Goal: Find specific page/section: Find specific page/section

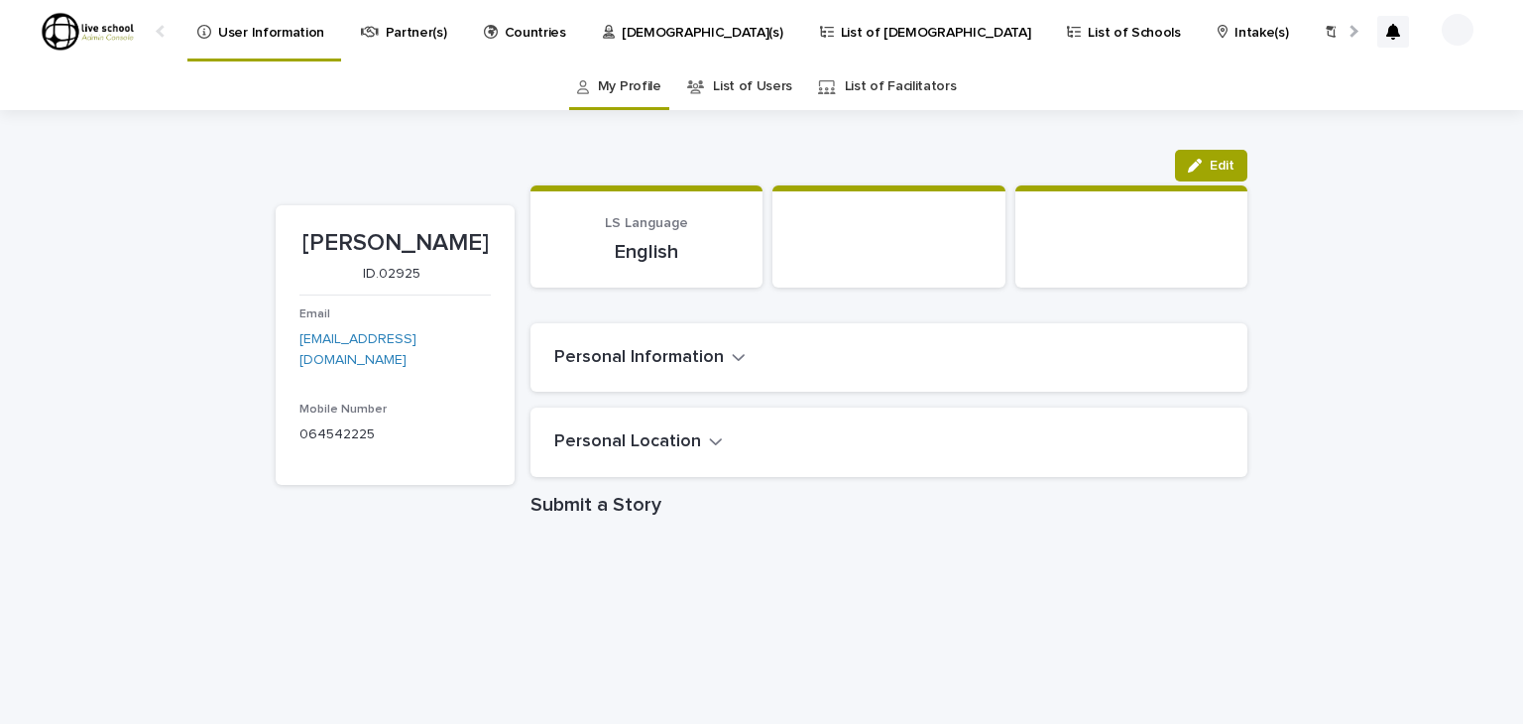
click at [81, 27] on img at bounding box center [88, 32] width 96 height 40
